Goal: Task Accomplishment & Management: Manage account settings

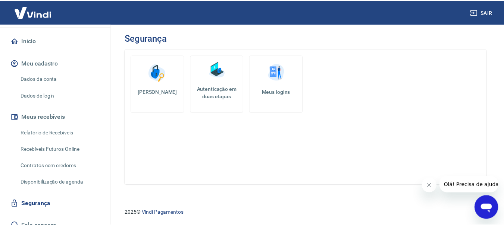
scroll to position [74, 0]
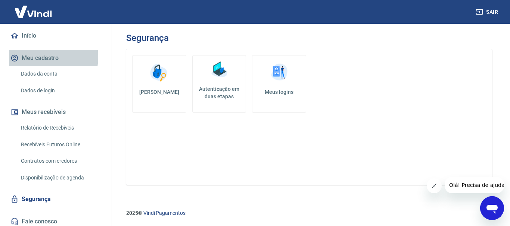
click at [32, 57] on button "Meu cadastro" at bounding box center [56, 58] width 94 height 16
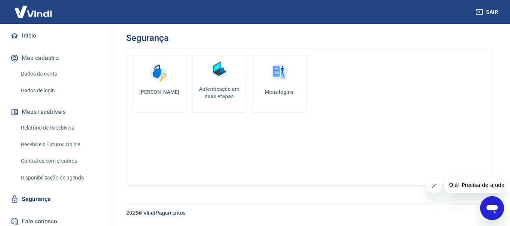
click at [270, 78] on img at bounding box center [279, 73] width 22 height 22
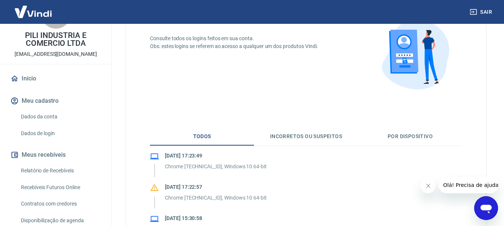
scroll to position [62, 0]
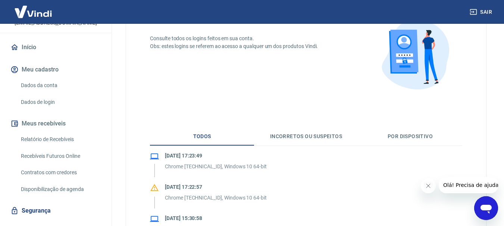
click at [44, 85] on link "Dados da conta" at bounding box center [60, 85] width 85 height 15
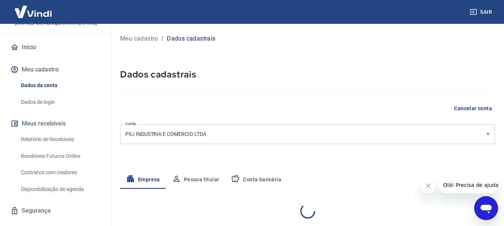
select select "SP"
select select "business"
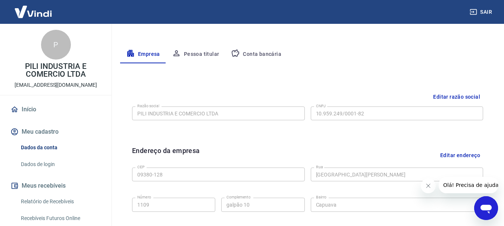
scroll to position [125, 0]
click at [31, 11] on img at bounding box center [33, 11] width 48 height 23
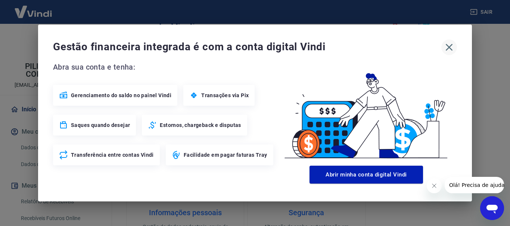
click at [446, 47] on icon "button" at bounding box center [449, 47] width 12 height 12
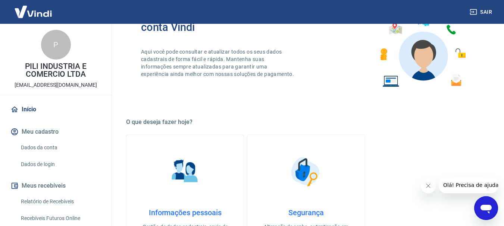
click at [24, 108] on link "Início" at bounding box center [56, 109] width 94 height 16
click at [33, 107] on link "Início" at bounding box center [56, 109] width 94 height 16
click at [34, 15] on img at bounding box center [33, 11] width 48 height 23
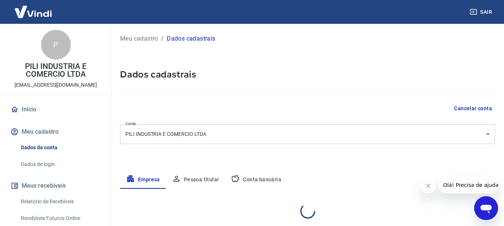
select select "SP"
select select "business"
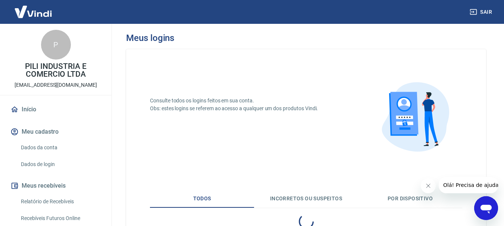
scroll to position [62, 0]
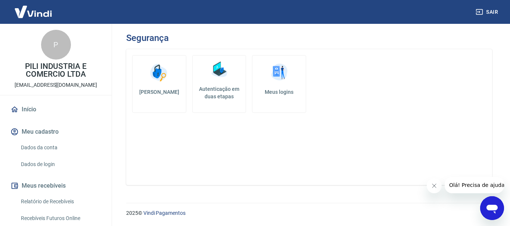
click at [294, 145] on div "Alterar senha Autenticação em duas etapas Meus logins" at bounding box center [309, 117] width 366 height 136
click at [56, 66] on p "PILI INDUSTRIA E COMERCIO LTDA" at bounding box center [56, 71] width 100 height 16
click at [26, 109] on link "Início" at bounding box center [56, 109] width 94 height 16
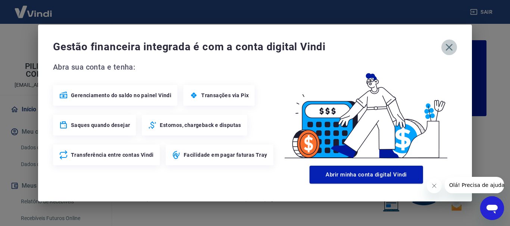
click at [449, 47] on icon "button" at bounding box center [448, 47] width 7 height 7
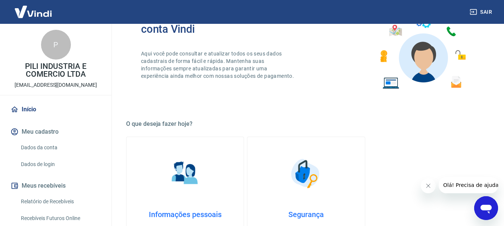
scroll to position [124, 0]
